Goal: Information Seeking & Learning: Learn about a topic

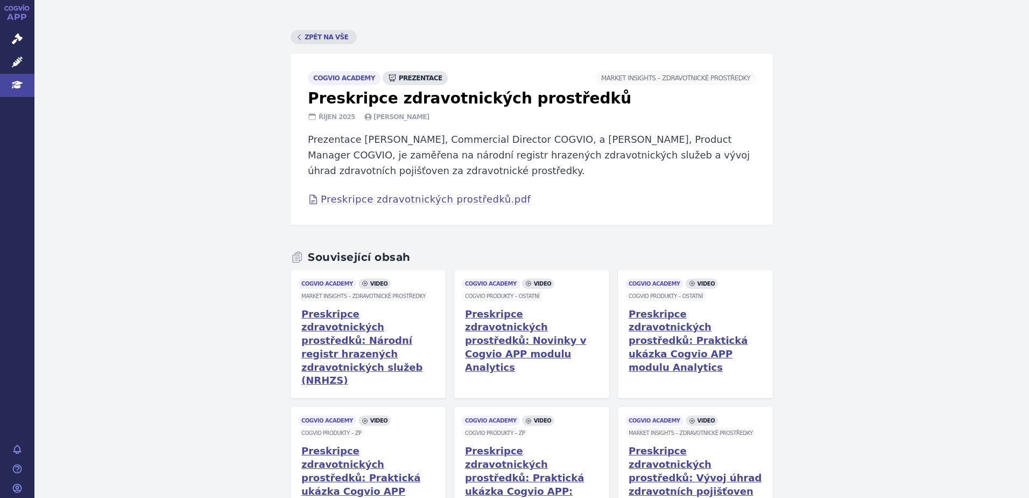
scroll to position [6, 0]
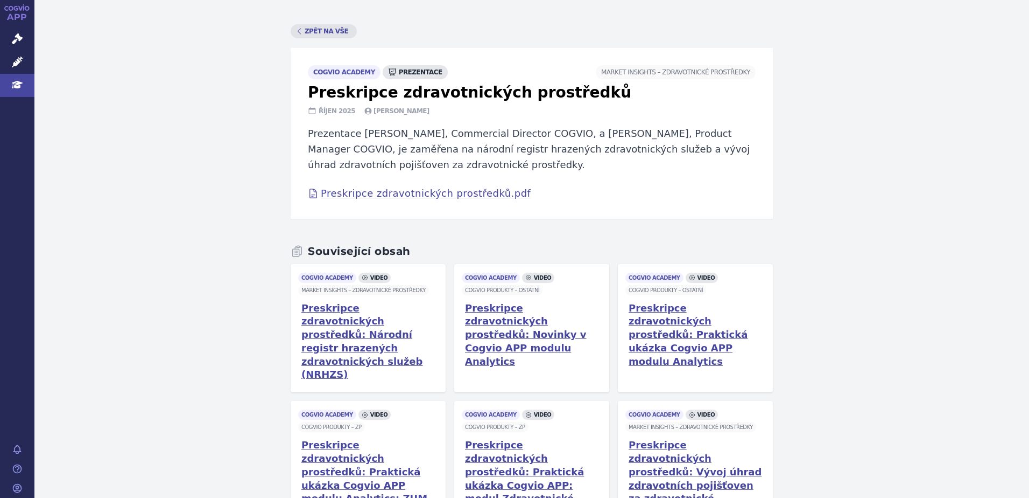
click at [332, 74] on span "cogvio academy" at bounding box center [344, 72] width 73 height 14
click at [15, 87] on icon at bounding box center [17, 85] width 11 height 8
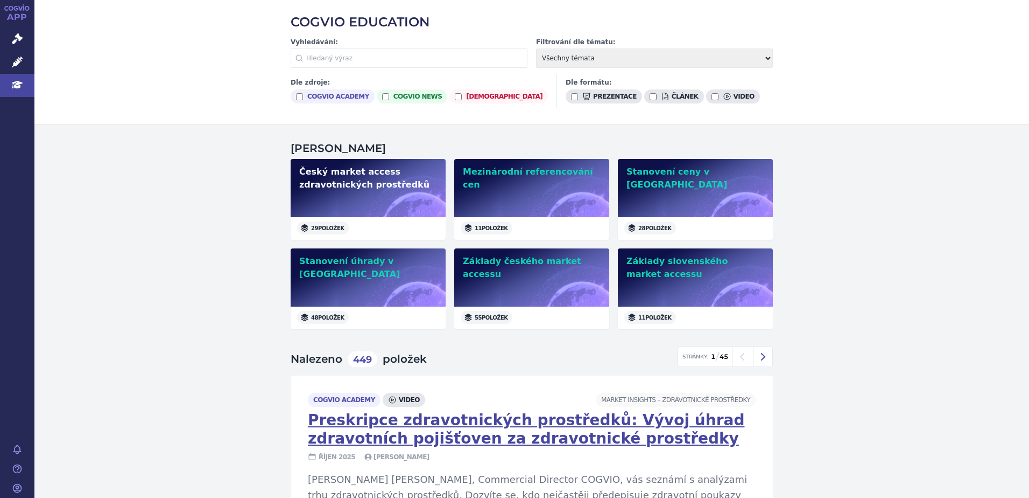
click at [353, 172] on h2 "Český market access zdravotnických prostředků" at bounding box center [368, 178] width 138 height 26
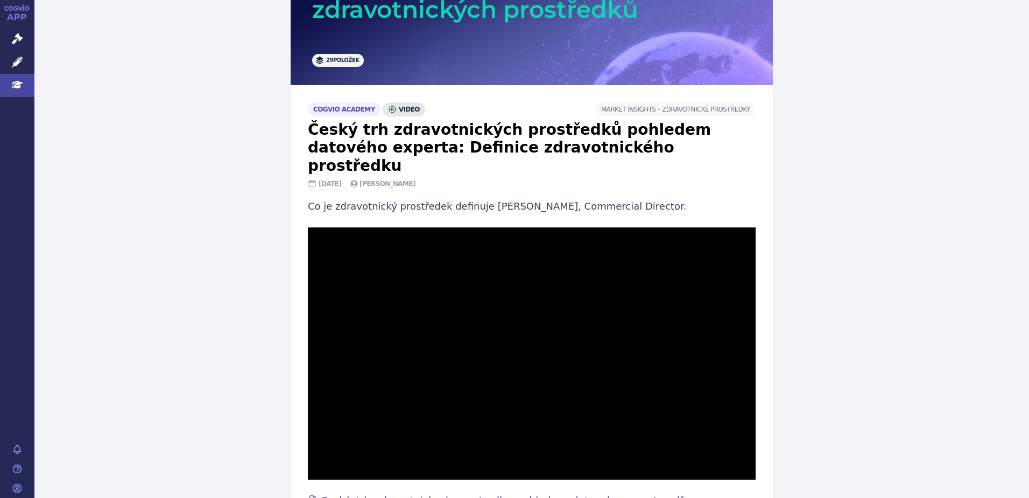
scroll to position [194, 0]
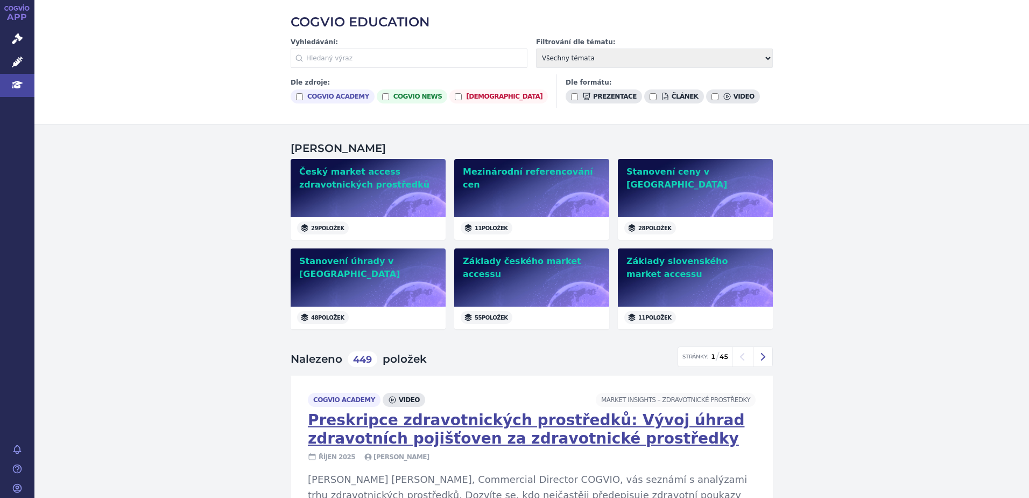
click at [634, 58] on select "Všechny témata COGVIO Produkty –⁠ Ostatní COGVIO Produkty –⁠ PM COGVIO Produkty…" at bounding box center [654, 57] width 237 height 19
click at [881, 97] on div "COGVIO EDUCATION Vyhledávání: Filtrování dle tématu: Všechny témata COGVIO Prod…" at bounding box center [531, 62] width 995 height 124
click at [350, 181] on h2 "Český market access zdravotnických prostředků" at bounding box center [368, 178] width 138 height 26
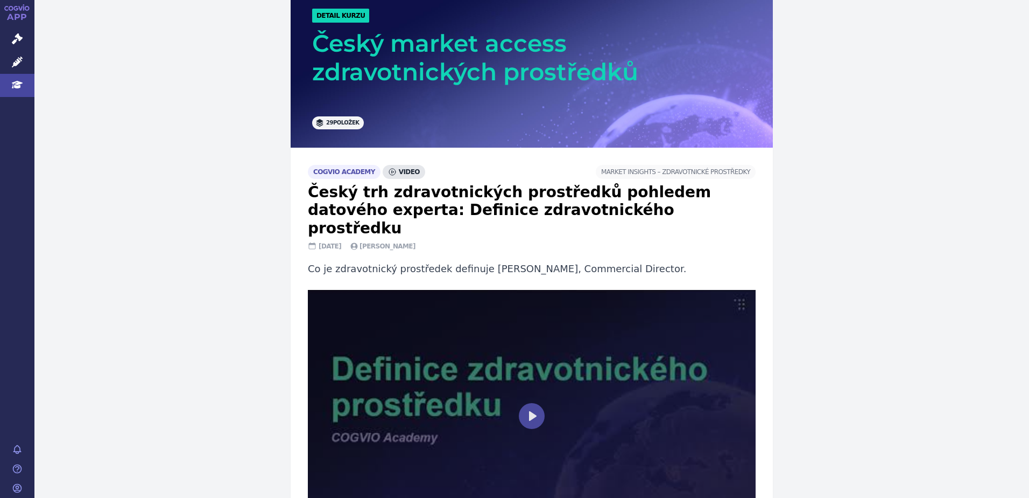
scroll to position [162, 0]
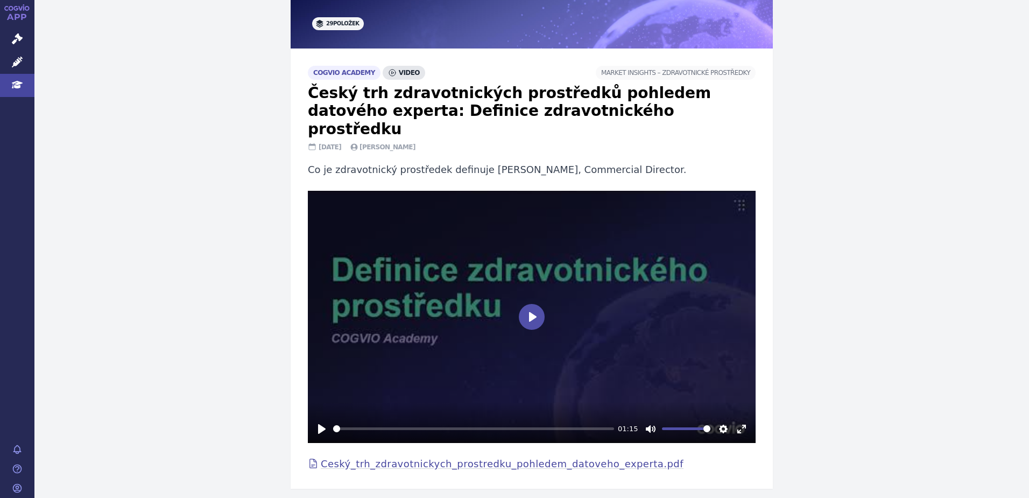
click at [530, 304] on button "Play" at bounding box center [532, 317] width 26 height 26
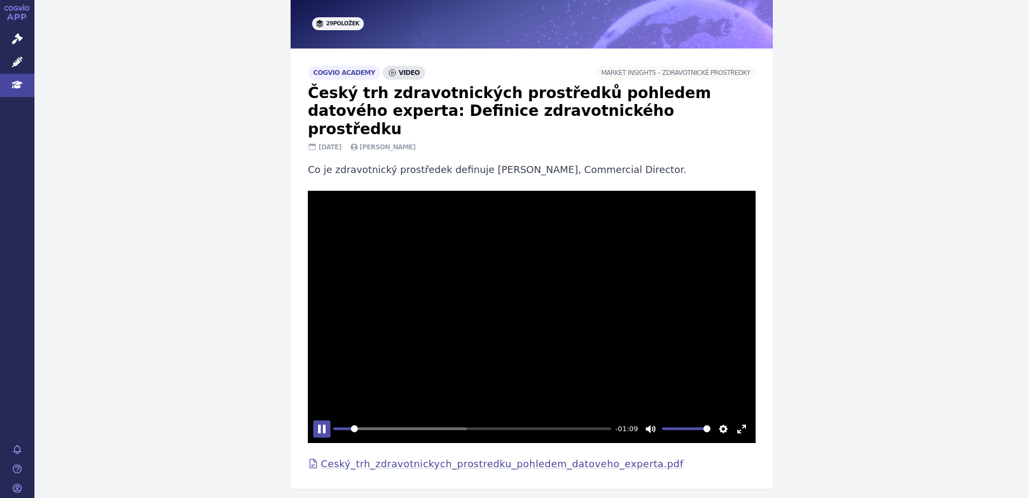
type input "6.68"
click at [317, 420] on button "Pause Play" at bounding box center [321, 428] width 17 height 17
click at [11, 80] on link "Education" at bounding box center [17, 85] width 34 height 23
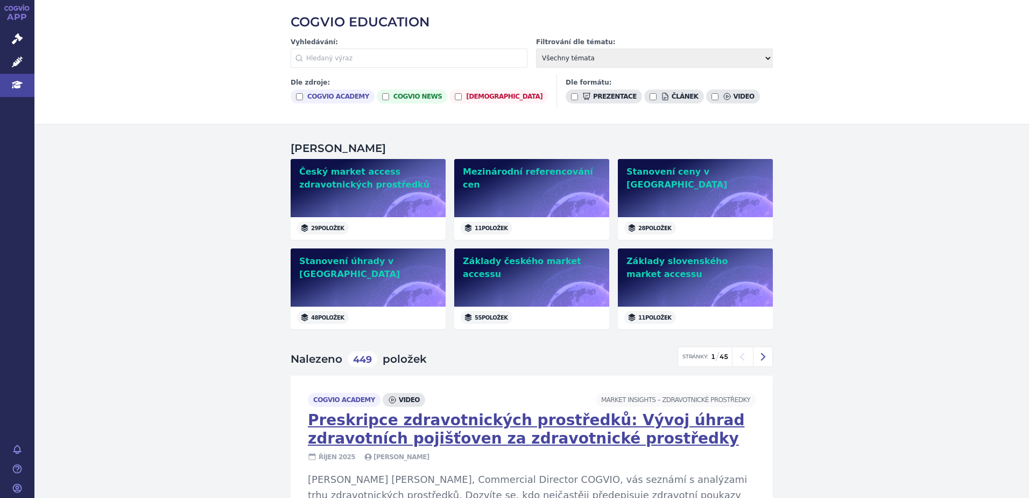
click at [593, 51] on select "Všechny témata COGVIO Produkty –⁠ Ostatní COGVIO Produkty –⁠ PM COGVIO Produkty…" at bounding box center [654, 57] width 237 height 19
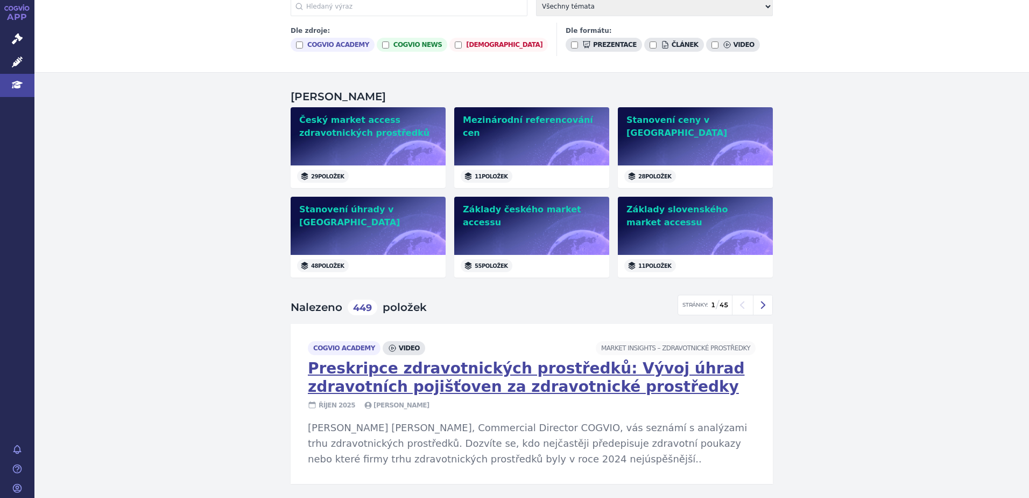
scroll to position [8, 0]
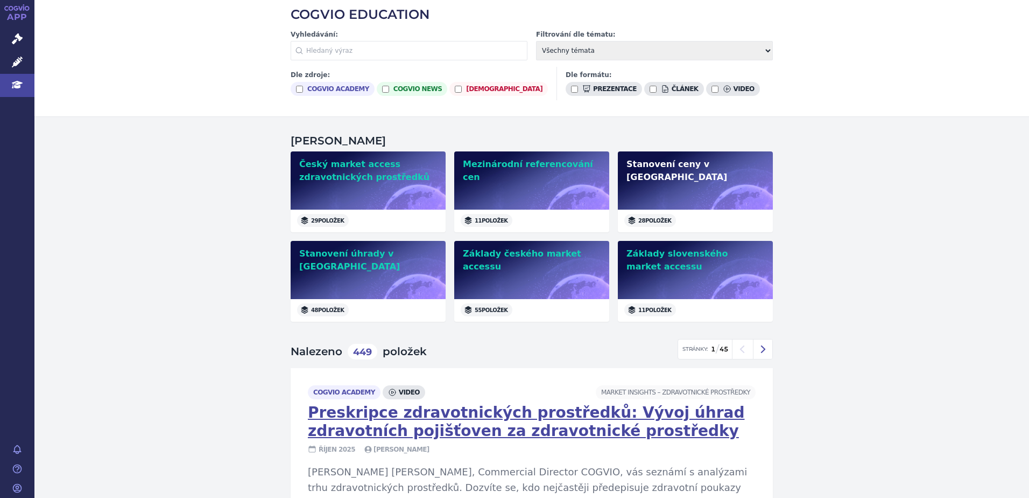
click at [651, 169] on h2 "Stanovení ceny v [GEOGRAPHIC_DATA]" at bounding box center [696, 171] width 138 height 26
